Goal: Task Accomplishment & Management: Use online tool/utility

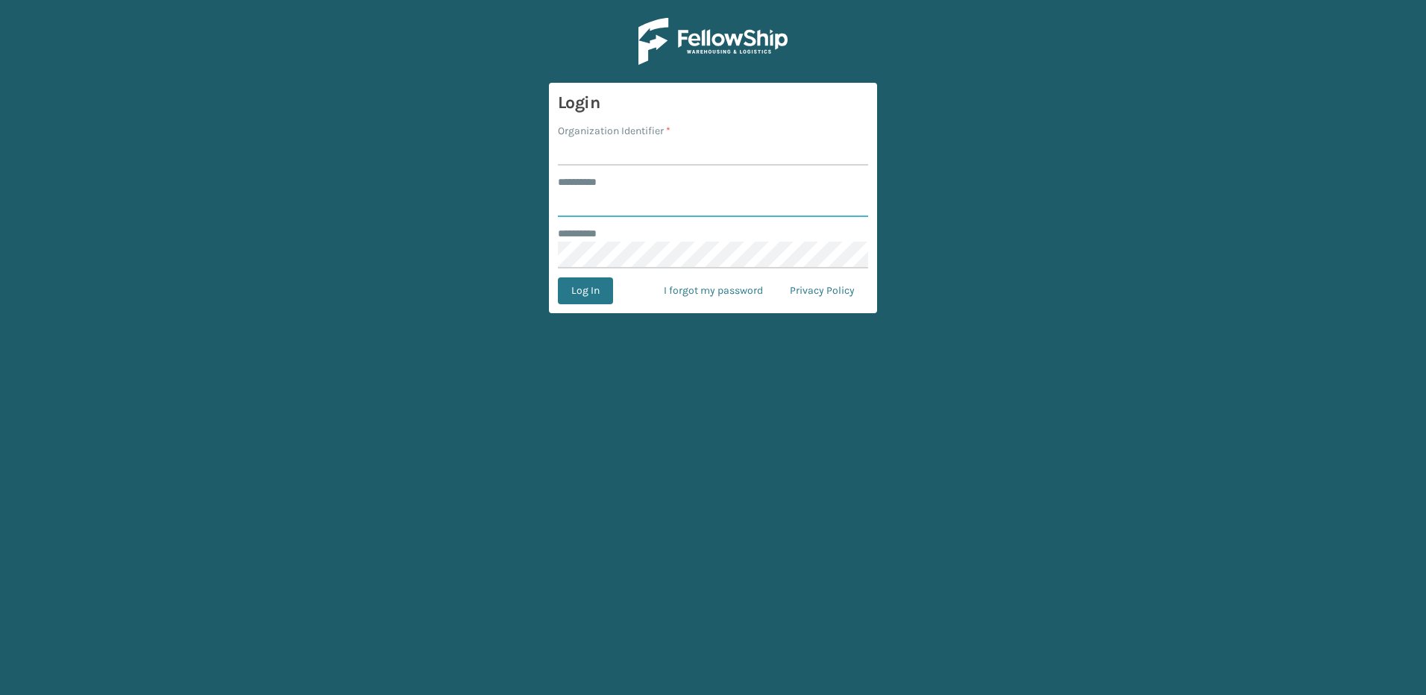
type input "********"
click at [610, 153] on input "Organization Identifier *" at bounding box center [713, 152] width 310 height 27
type input "Fellowship - East"
click at [585, 293] on button "Log In" at bounding box center [585, 290] width 55 height 27
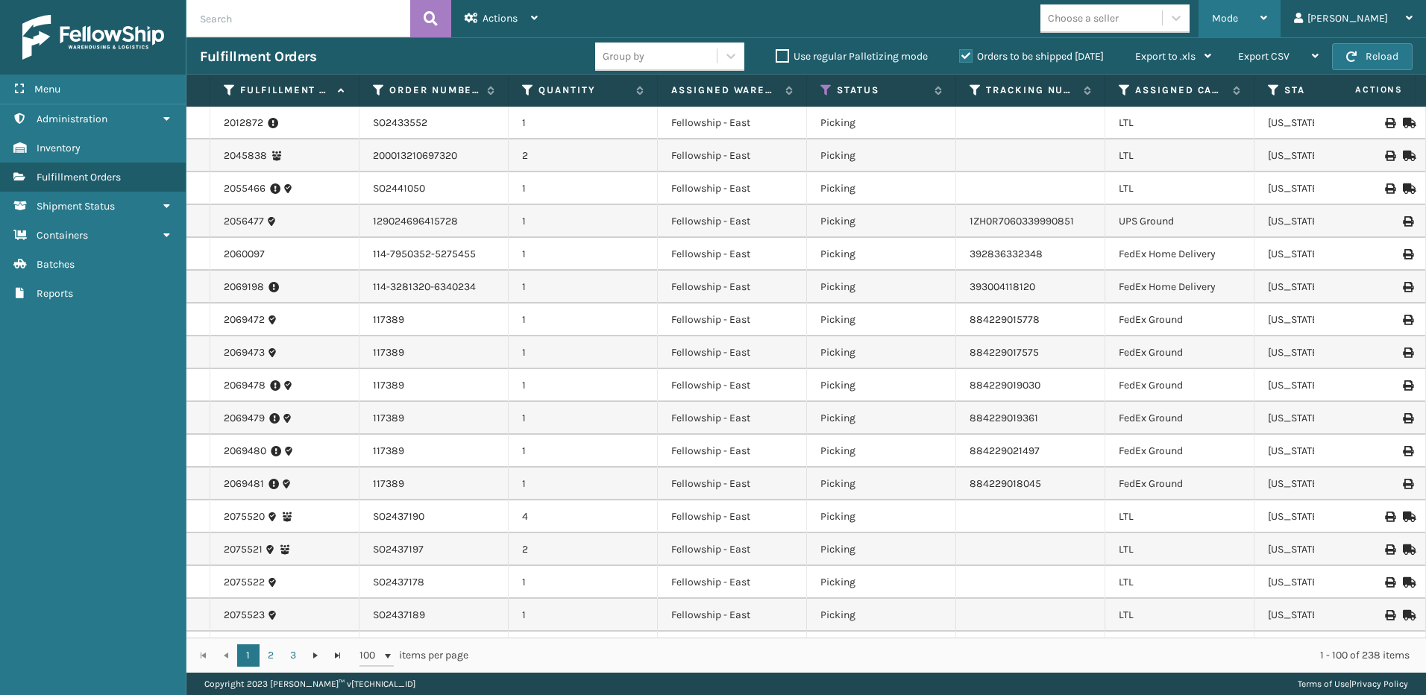
click at [1267, 11] on div "Mode" at bounding box center [1239, 18] width 55 height 37
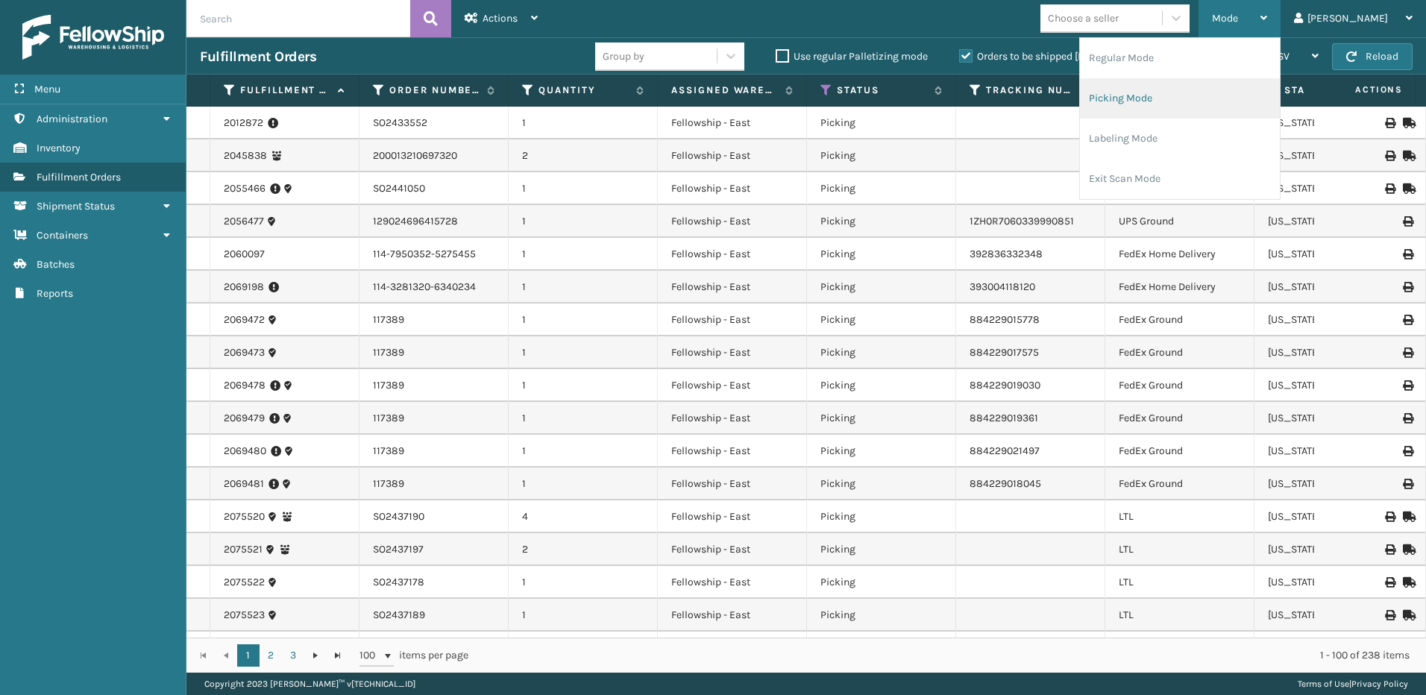
click at [1180, 107] on li "Picking Mode" at bounding box center [1180, 98] width 200 height 40
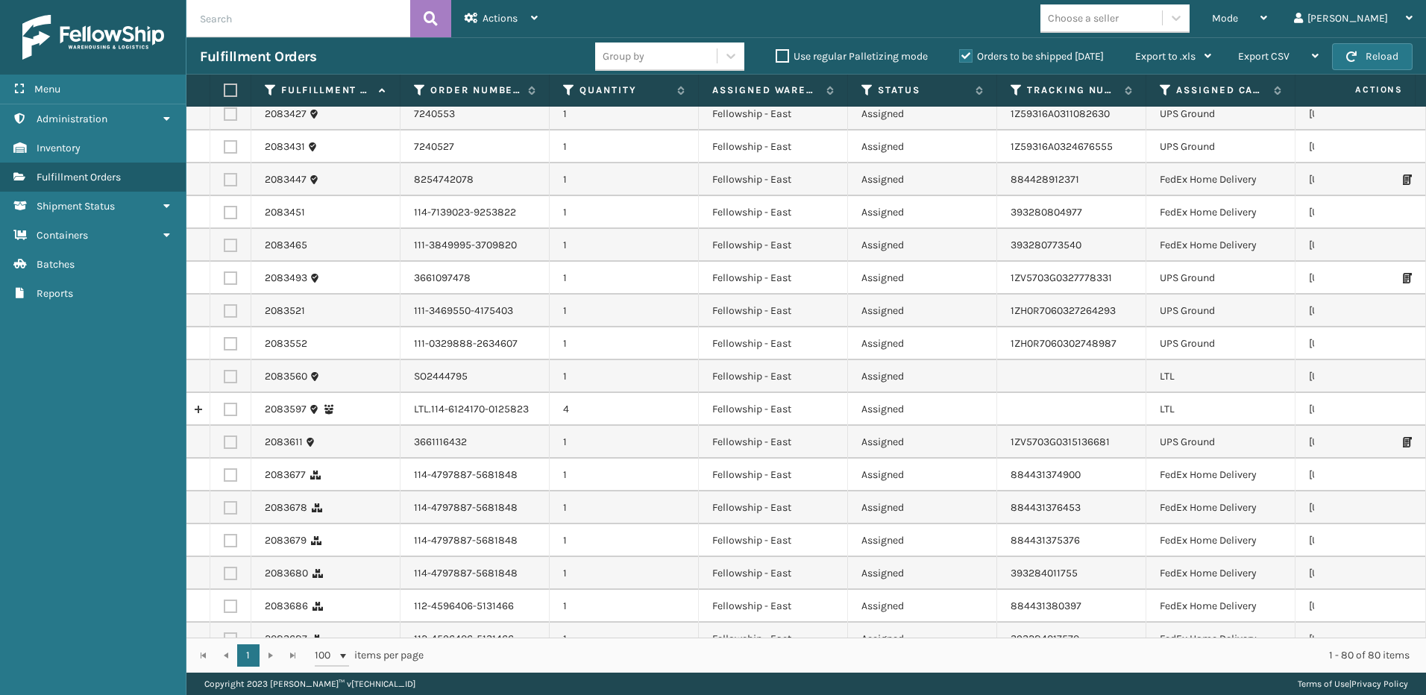
scroll to position [1118, 0]
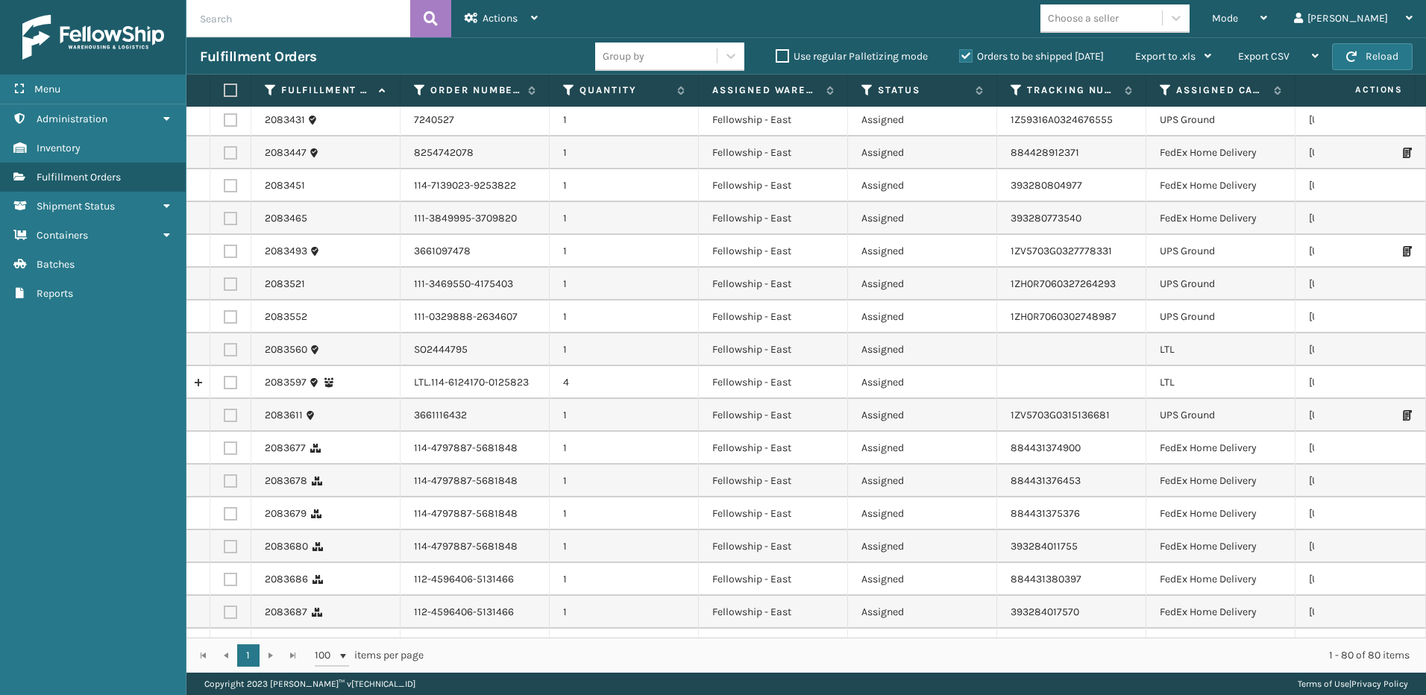
click at [229, 382] on label at bounding box center [230, 382] width 13 height 13
click at [224, 382] on input "checkbox" at bounding box center [224, 381] width 1 height 10
checkbox input "true"
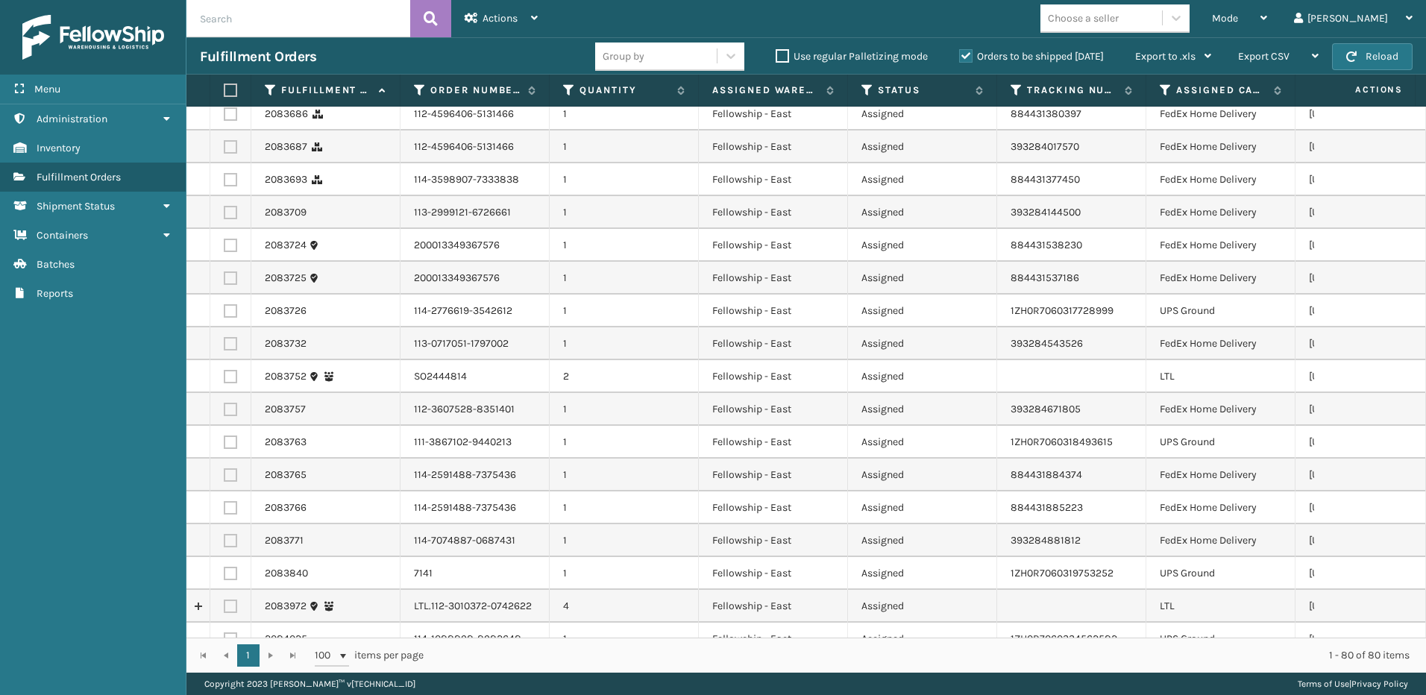
scroll to position [1640, 0]
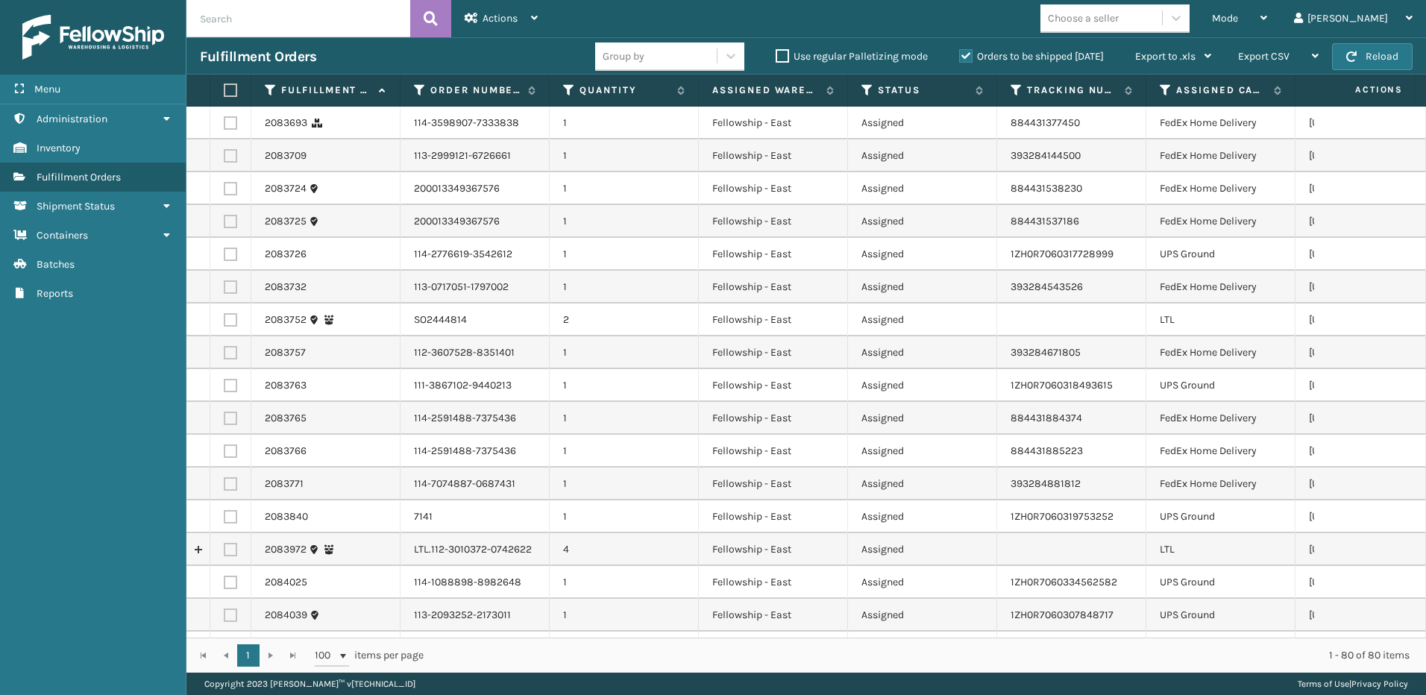
click at [227, 551] on label at bounding box center [230, 549] width 13 height 13
click at [224, 551] on input "checkbox" at bounding box center [224, 548] width 1 height 10
checkbox input "true"
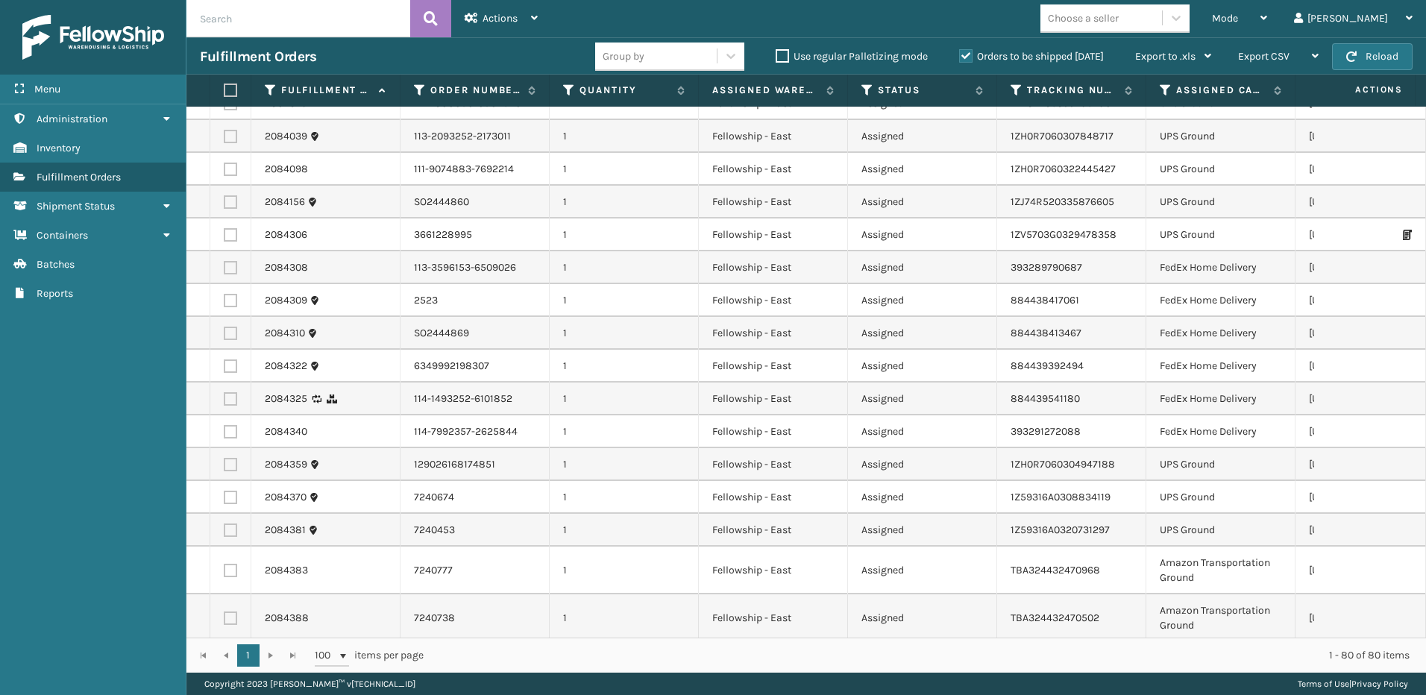
scroll to position [2135, 0]
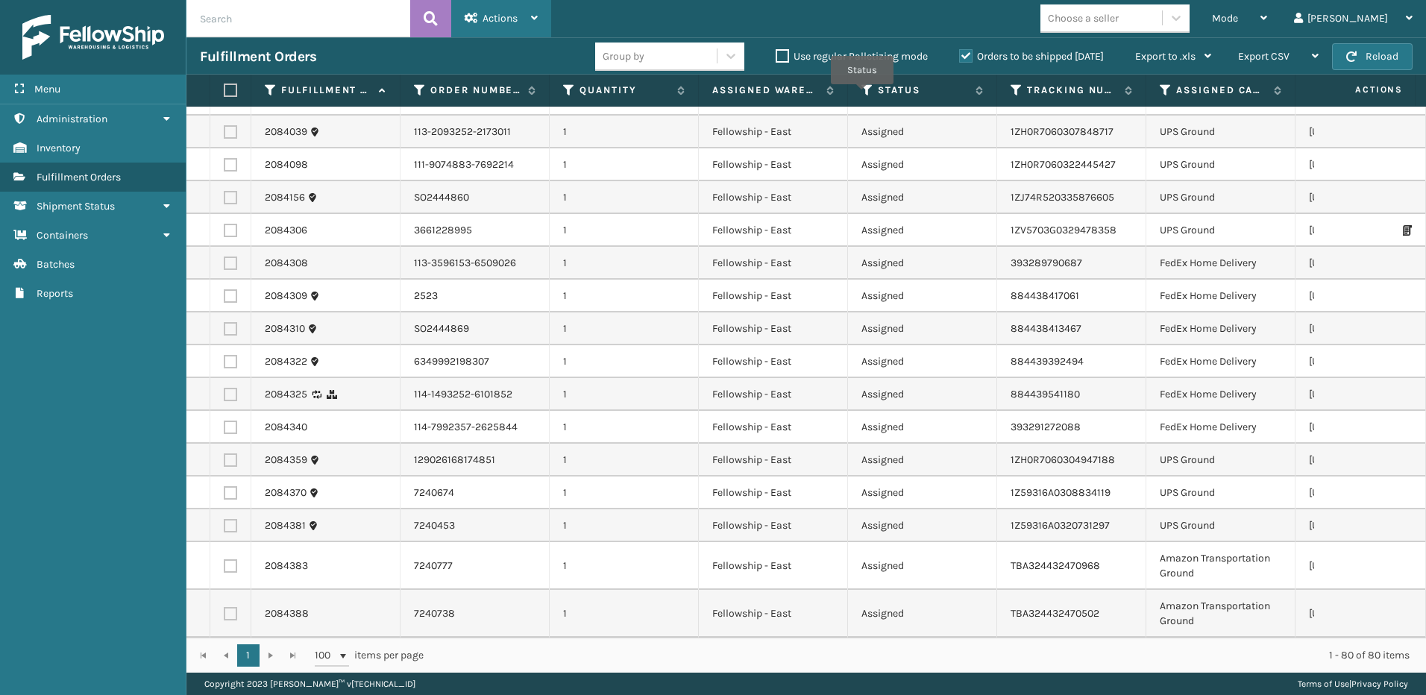
click at [506, 22] on span "Actions" at bounding box center [499, 18] width 35 height 13
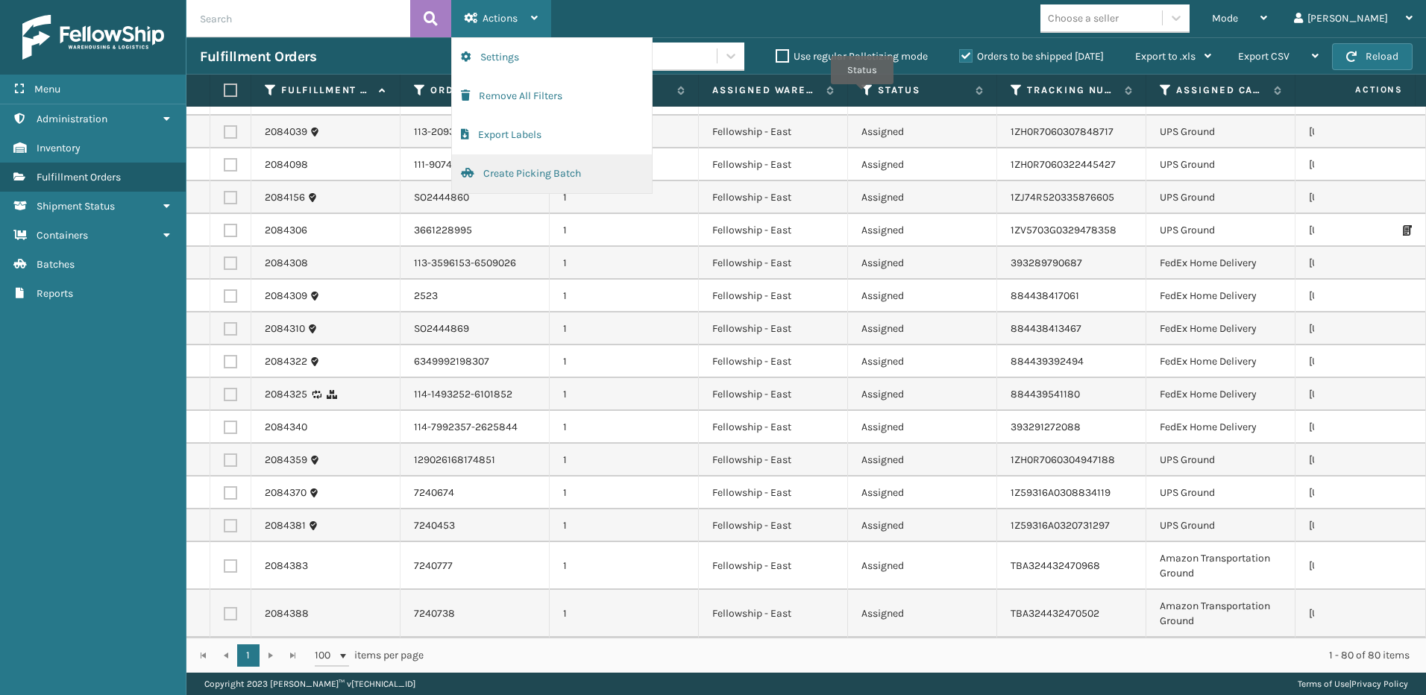
click at [505, 180] on button "Create Picking Batch" at bounding box center [552, 173] width 200 height 39
